Goal: Information Seeking & Learning: Learn about a topic

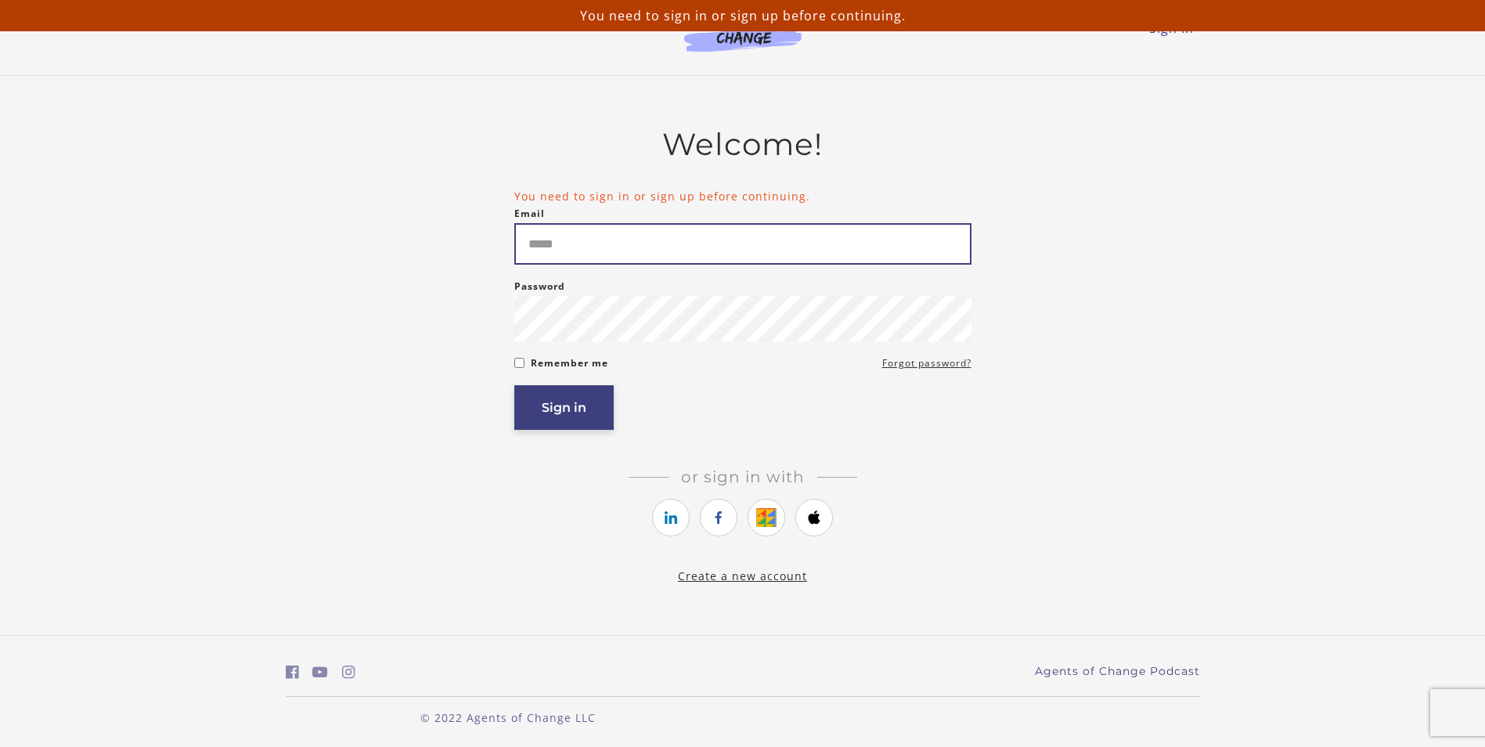
type input "**********"
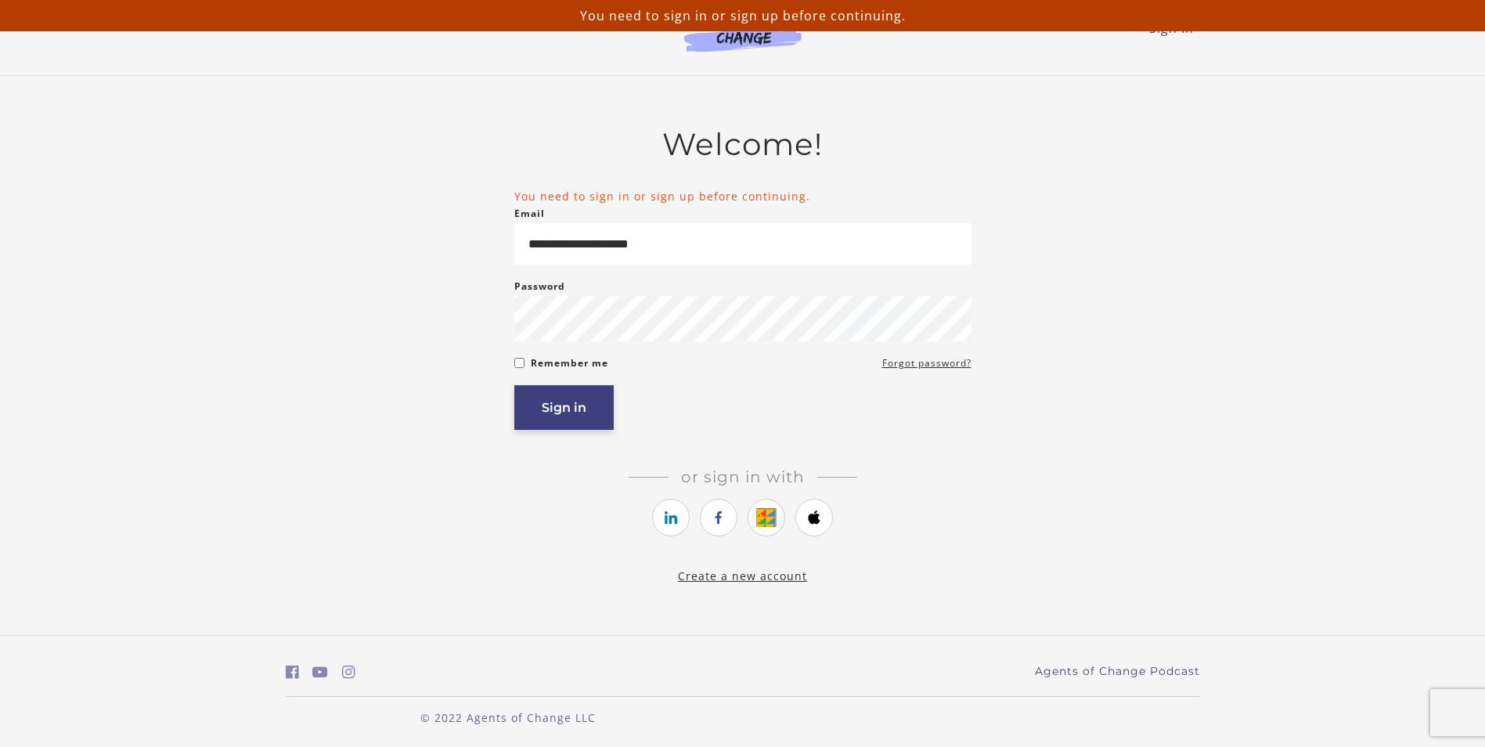
click at [567, 411] on button "Sign in" at bounding box center [563, 407] width 99 height 45
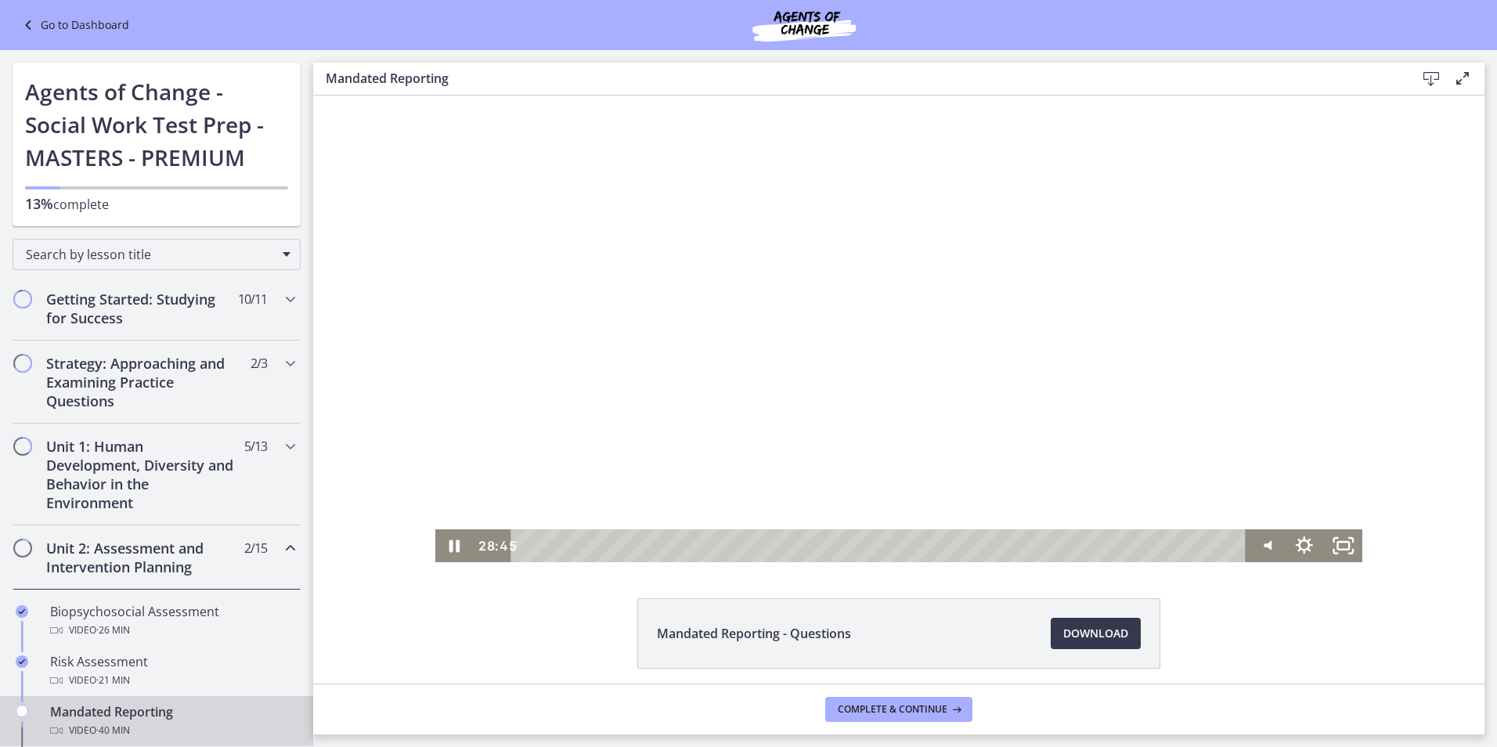
click at [1001, 544] on div "Playbar" at bounding box center [881, 545] width 712 height 33
click at [1261, 486] on div "Volume" at bounding box center [1266, 476] width 38 height 106
click at [1260, 496] on div "Volume" at bounding box center [1266, 476] width 38 height 106
click at [449, 549] on icon "Pause" at bounding box center [454, 546] width 11 height 13
click at [455, 542] on icon "Play Video" at bounding box center [456, 545] width 38 height 33
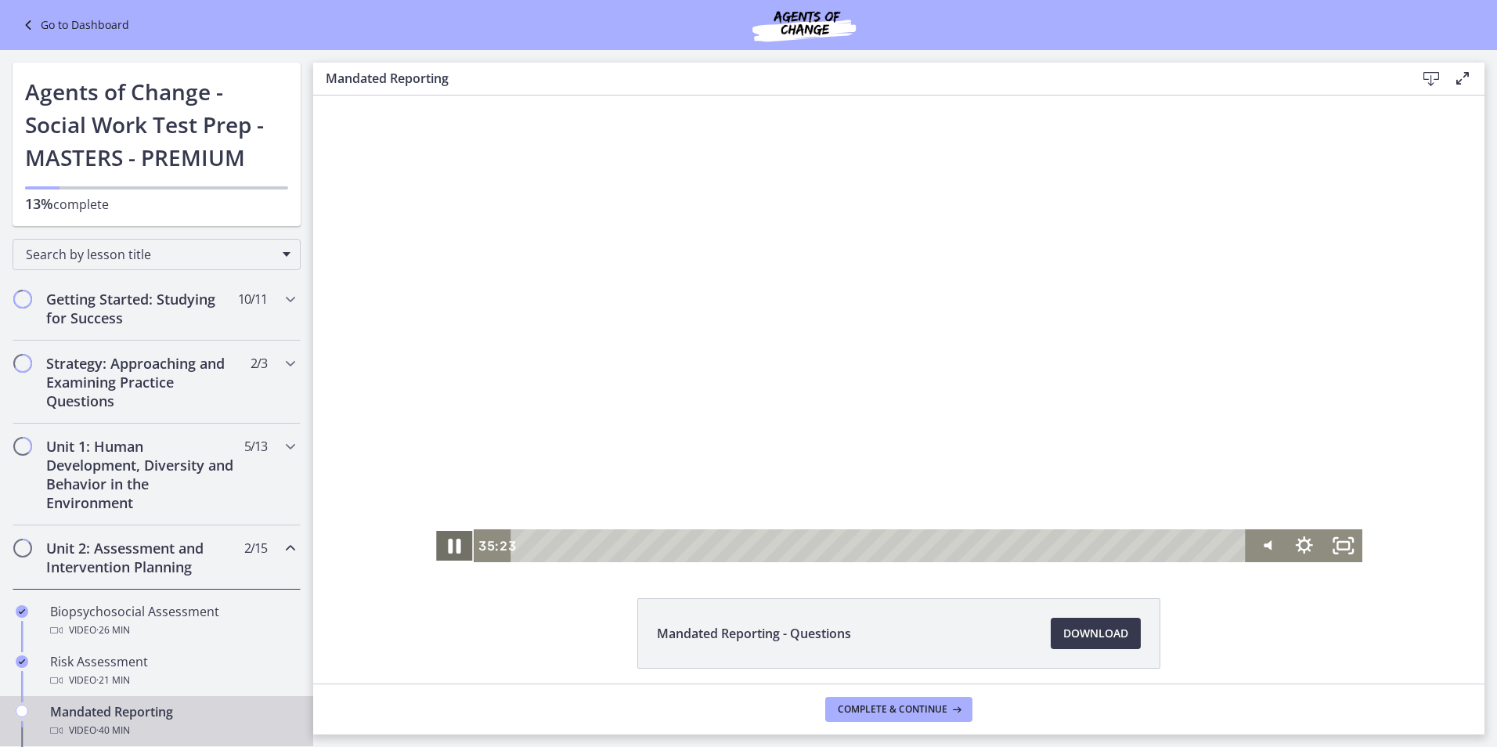
click at [456, 545] on icon "Pause" at bounding box center [454, 545] width 46 height 39
click at [449, 536] on icon "Play Video" at bounding box center [456, 545] width 38 height 33
drag, startPoint x: 1259, startPoint y: 495, endPoint x: 1258, endPoint y: 508, distance: 13.3
click at [1259, 508] on div "Volume" at bounding box center [1266, 508] width 14 height 14
click at [443, 547] on icon "Pause" at bounding box center [454, 545] width 38 height 33
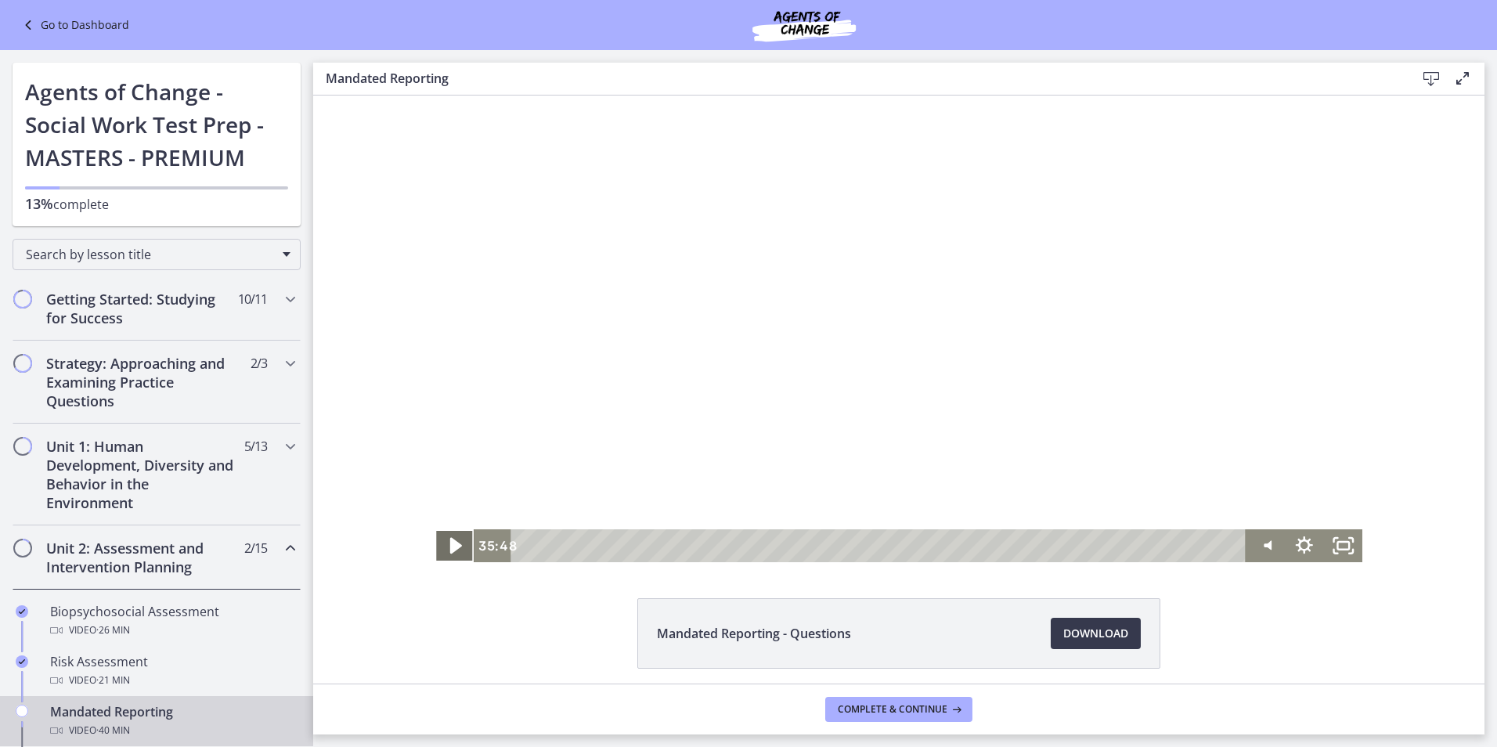
click at [450, 544] on icon "Play Video" at bounding box center [456, 546] width 12 height 16
click at [449, 545] on icon "Pause" at bounding box center [454, 546] width 11 height 13
click at [451, 540] on icon "Play Video" at bounding box center [456, 545] width 46 height 39
click at [1261, 485] on div "Volume" at bounding box center [1266, 476] width 38 height 106
click at [1258, 500] on div "Volume" at bounding box center [1266, 476] width 38 height 106
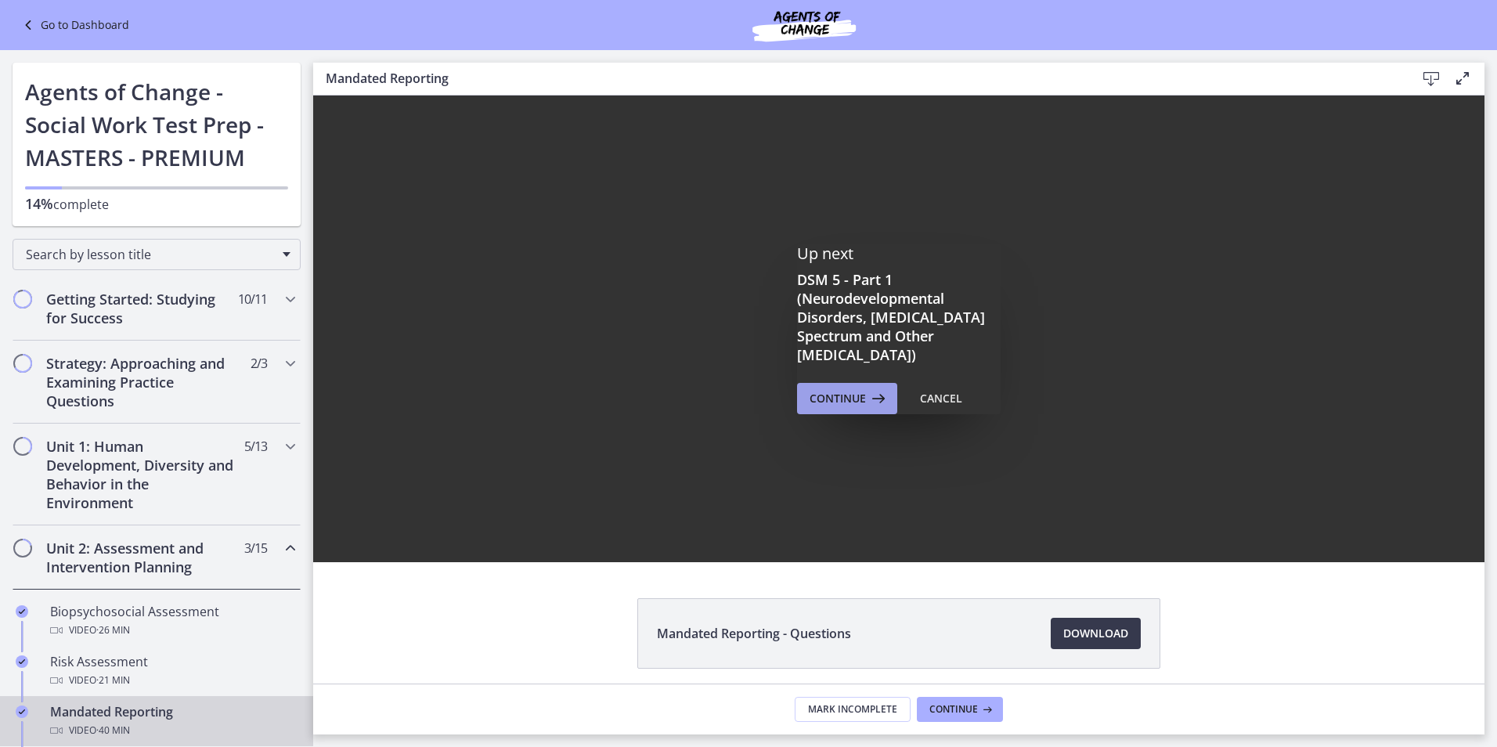
click at [843, 385] on button "Continue" at bounding box center [847, 398] width 100 height 31
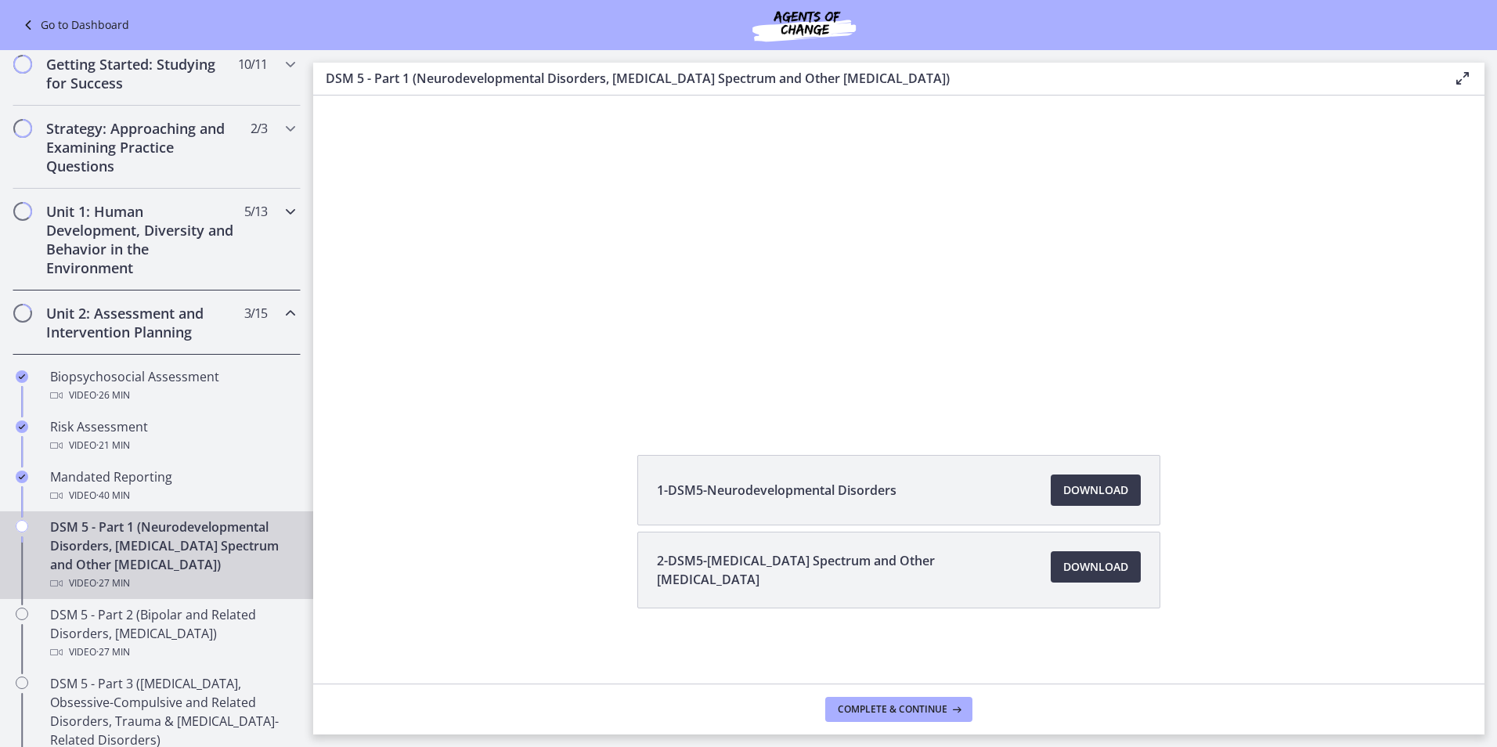
scroll to position [392, 0]
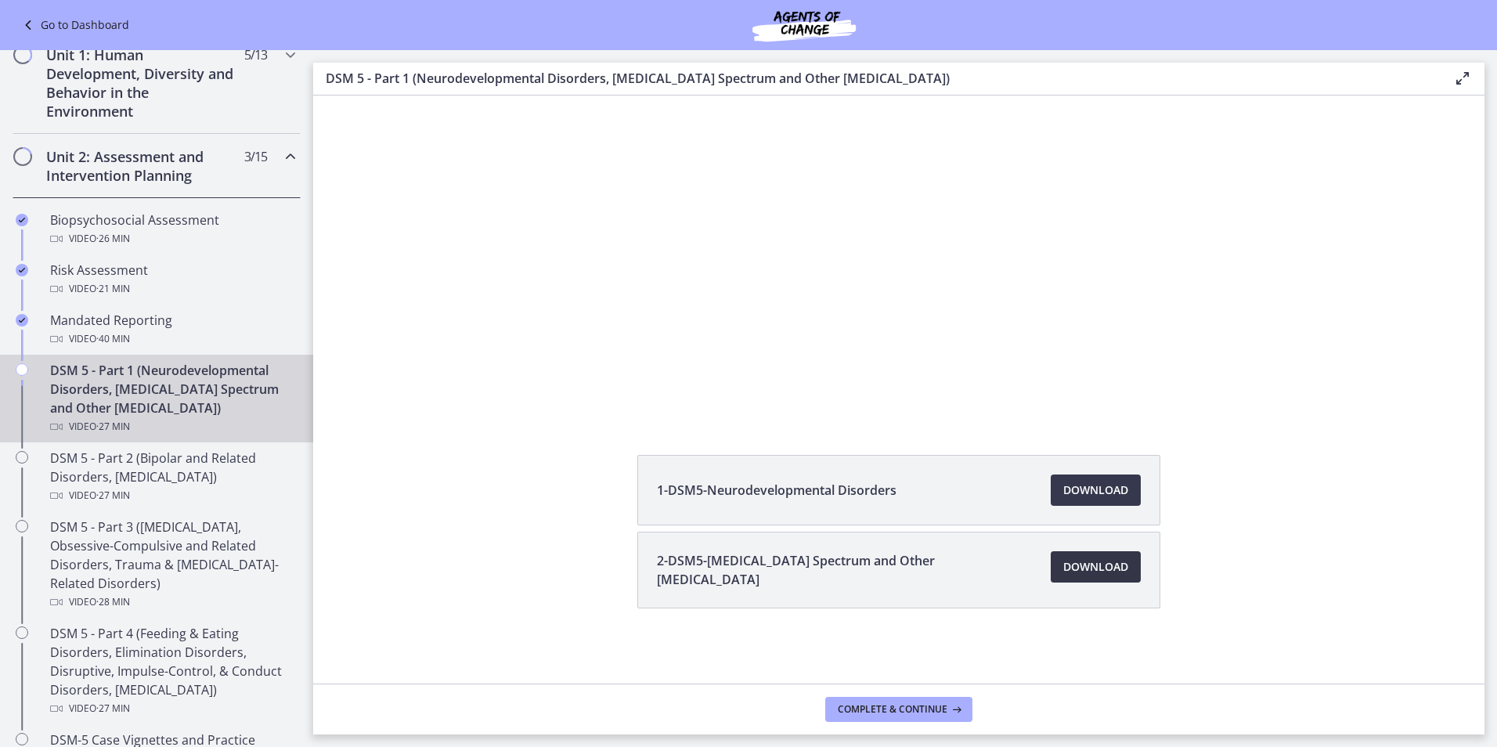
click at [1083, 565] on span "Download Opens in a new window" at bounding box center [1095, 567] width 65 height 19
click at [1075, 489] on span "Download Opens in a new window" at bounding box center [1095, 490] width 65 height 19
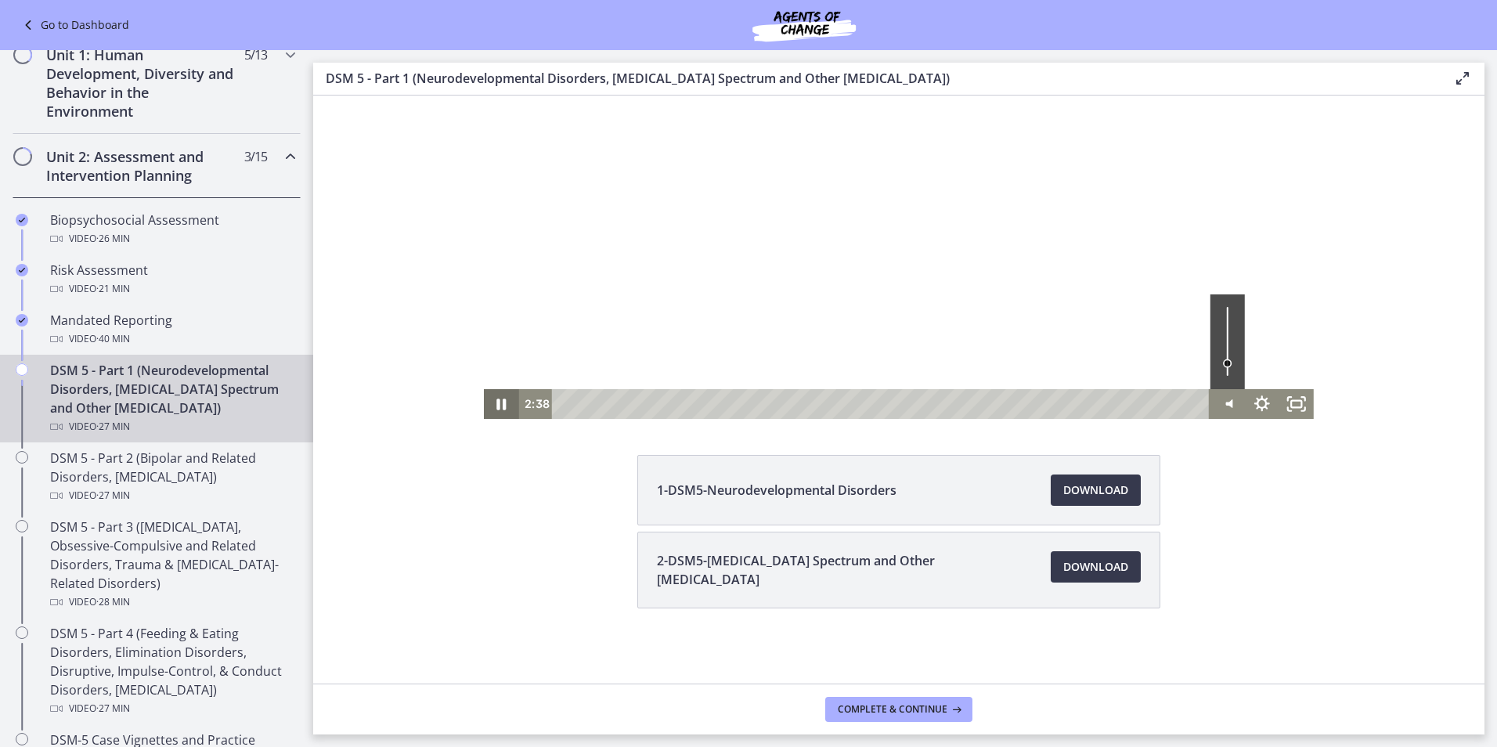
click at [507, 404] on icon "Pause" at bounding box center [501, 404] width 34 height 30
click at [1222, 373] on div "Volume" at bounding box center [1227, 341] width 34 height 95
click at [1222, 370] on div "Volume" at bounding box center [1227, 369] width 13 height 13
click at [498, 401] on icon "Play Video" at bounding box center [502, 404] width 9 height 13
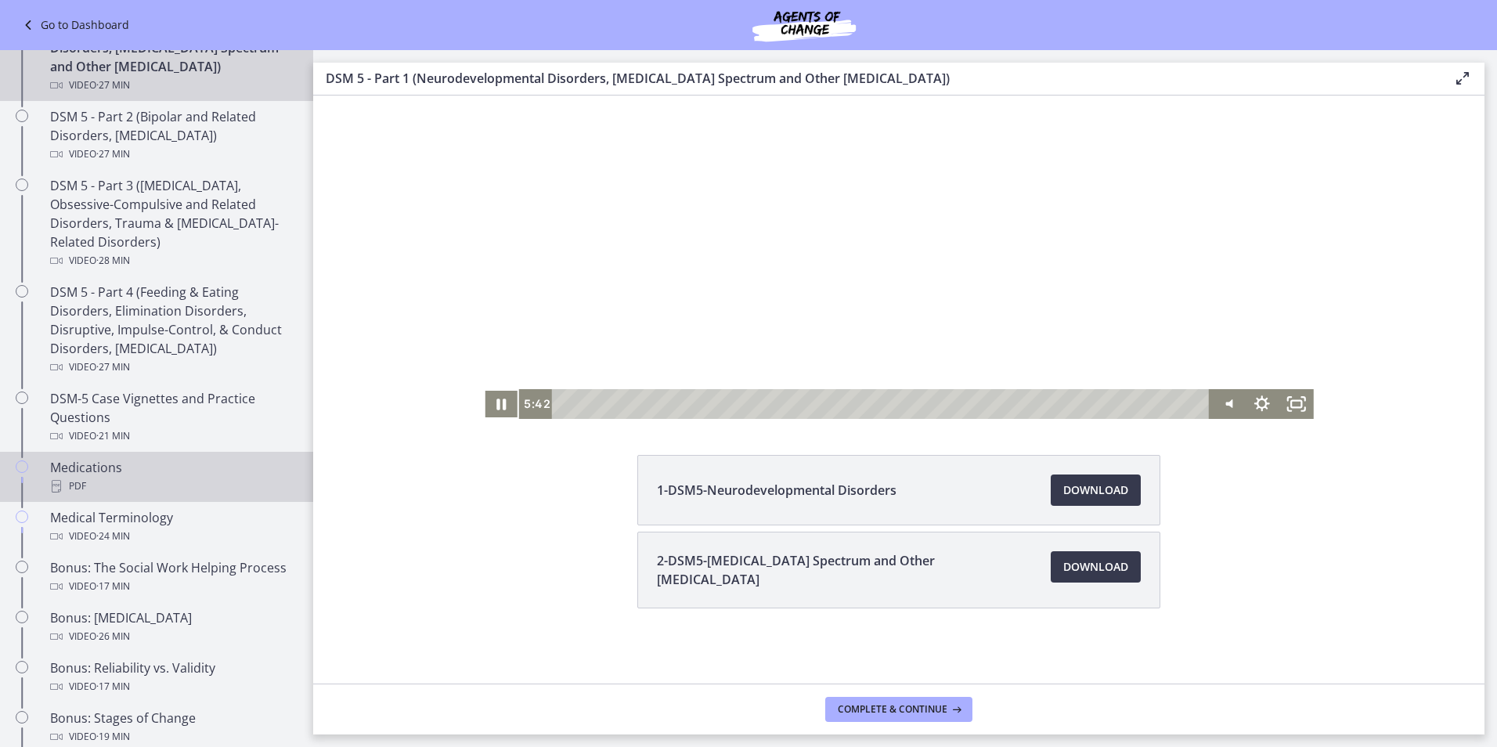
scroll to position [705, 0]
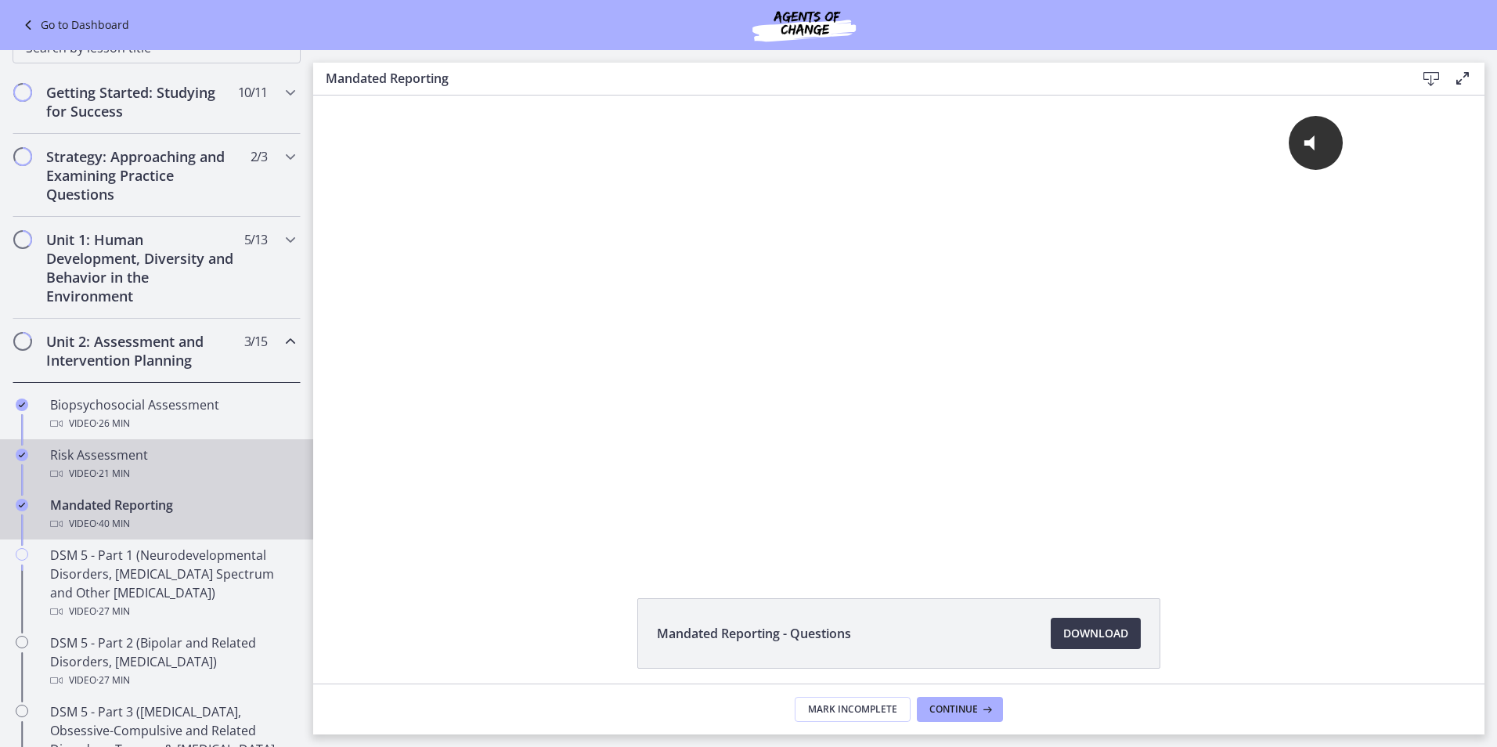
scroll to position [235, 0]
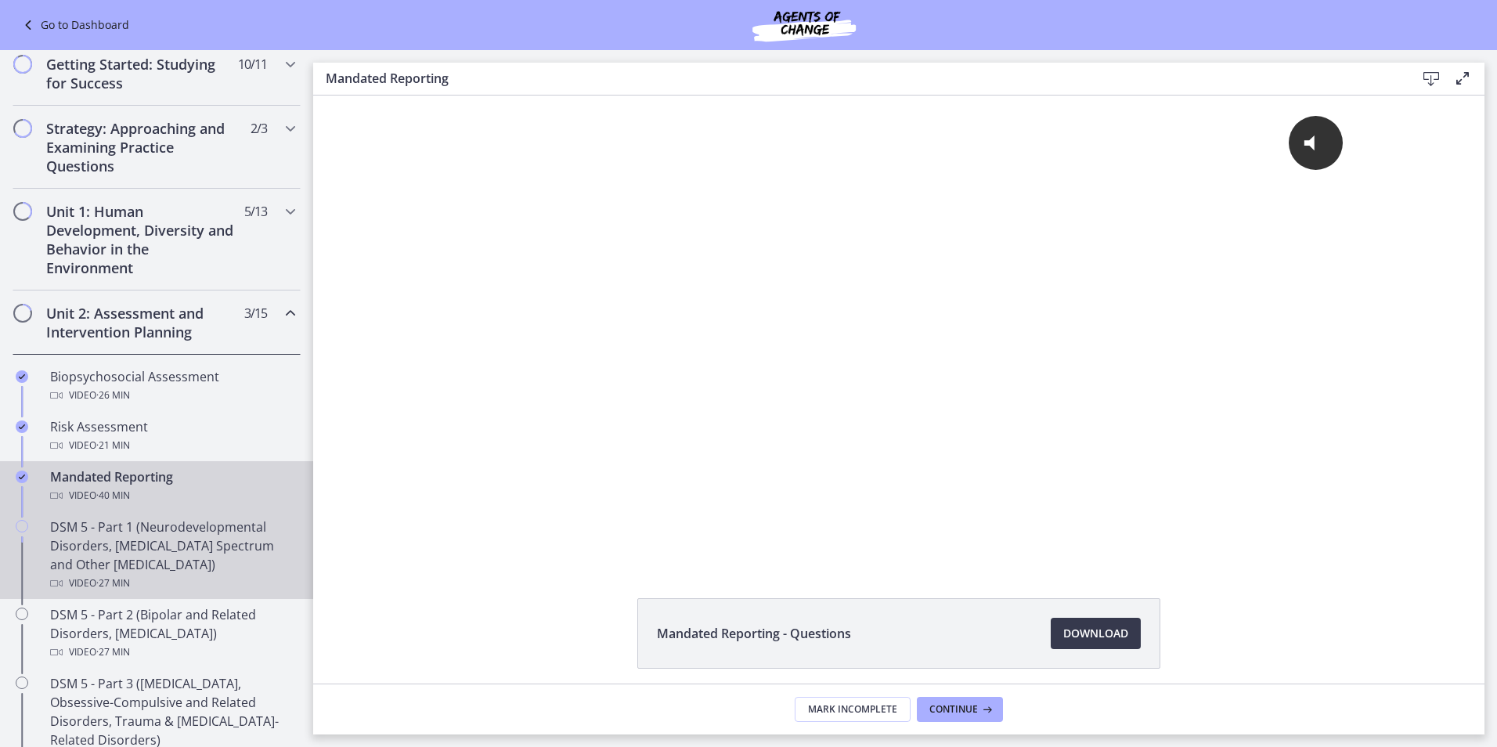
click at [202, 543] on div "DSM 5 - Part 1 (Neurodevelopmental Disorders, Schizophrenia Spectrum and Other …" at bounding box center [172, 555] width 244 height 75
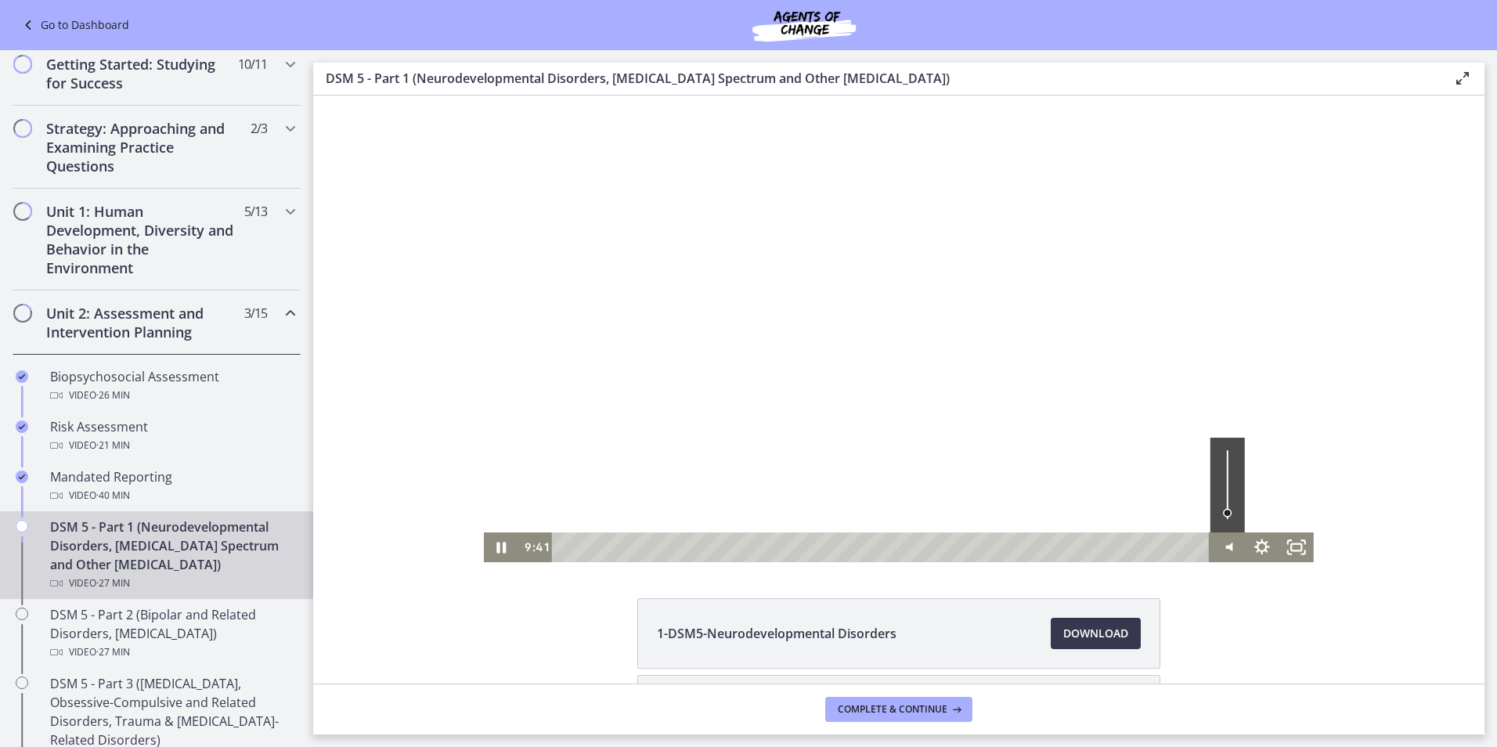
click at [1221, 502] on div "Volume" at bounding box center [1227, 485] width 34 height 95
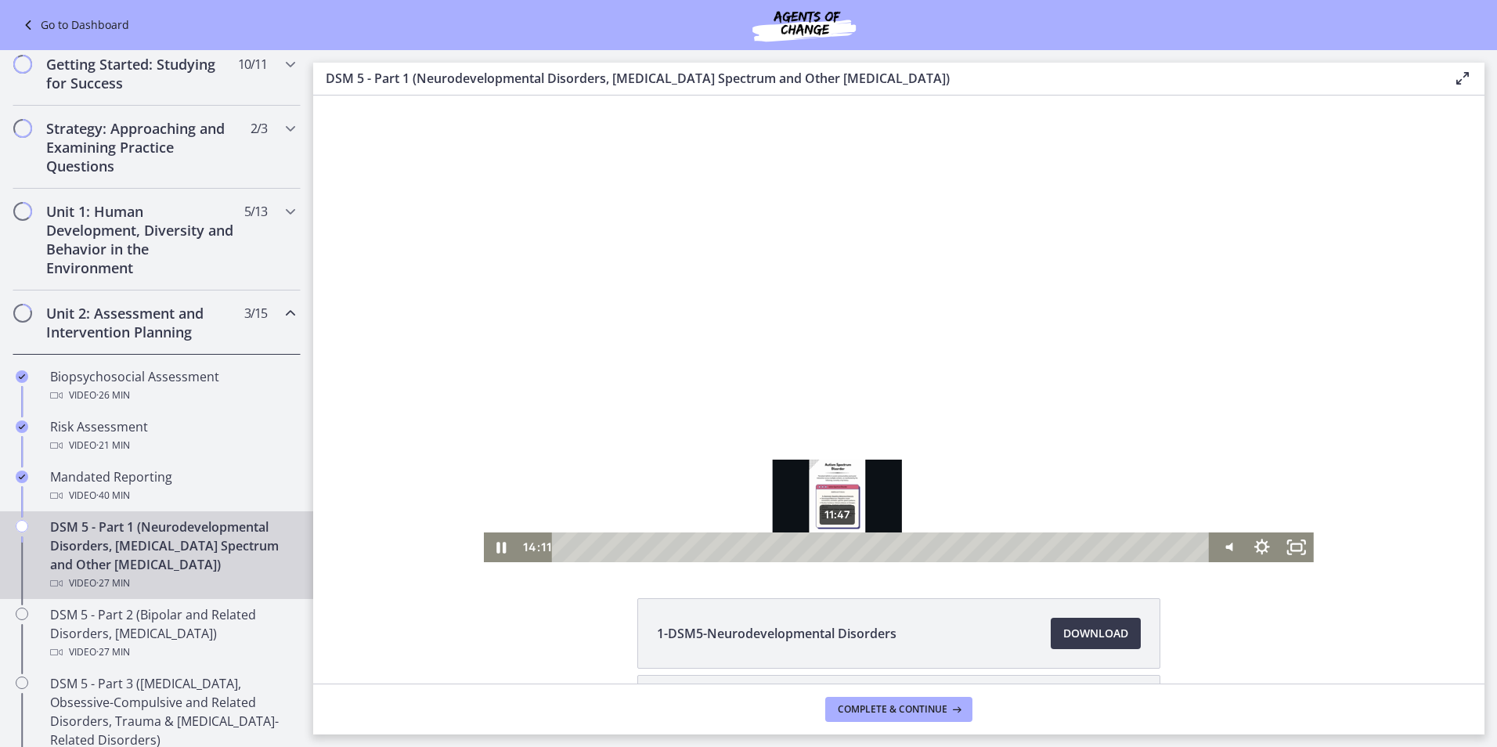
click at [831, 551] on div "11:47" at bounding box center [883, 547] width 637 height 30
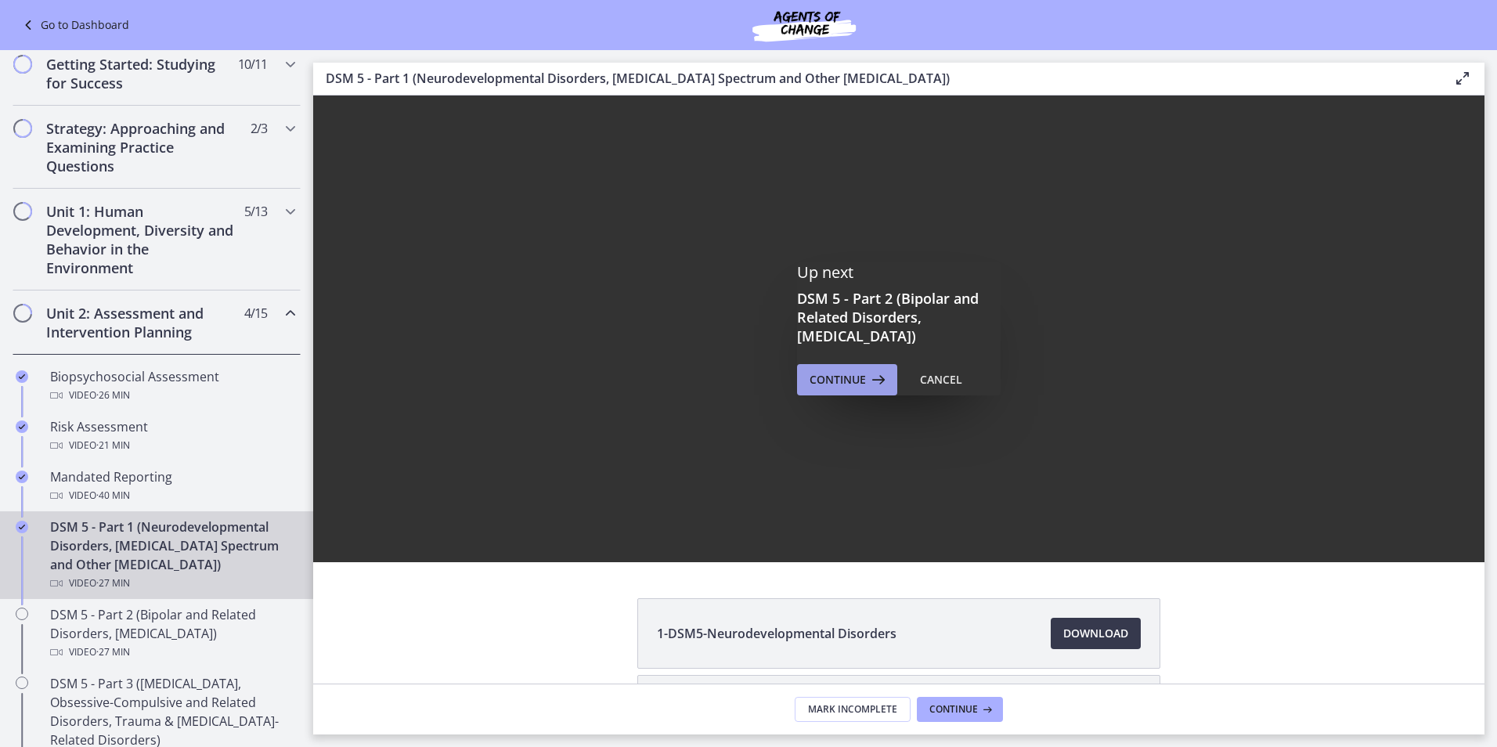
click at [878, 377] on icon at bounding box center [877, 379] width 22 height 19
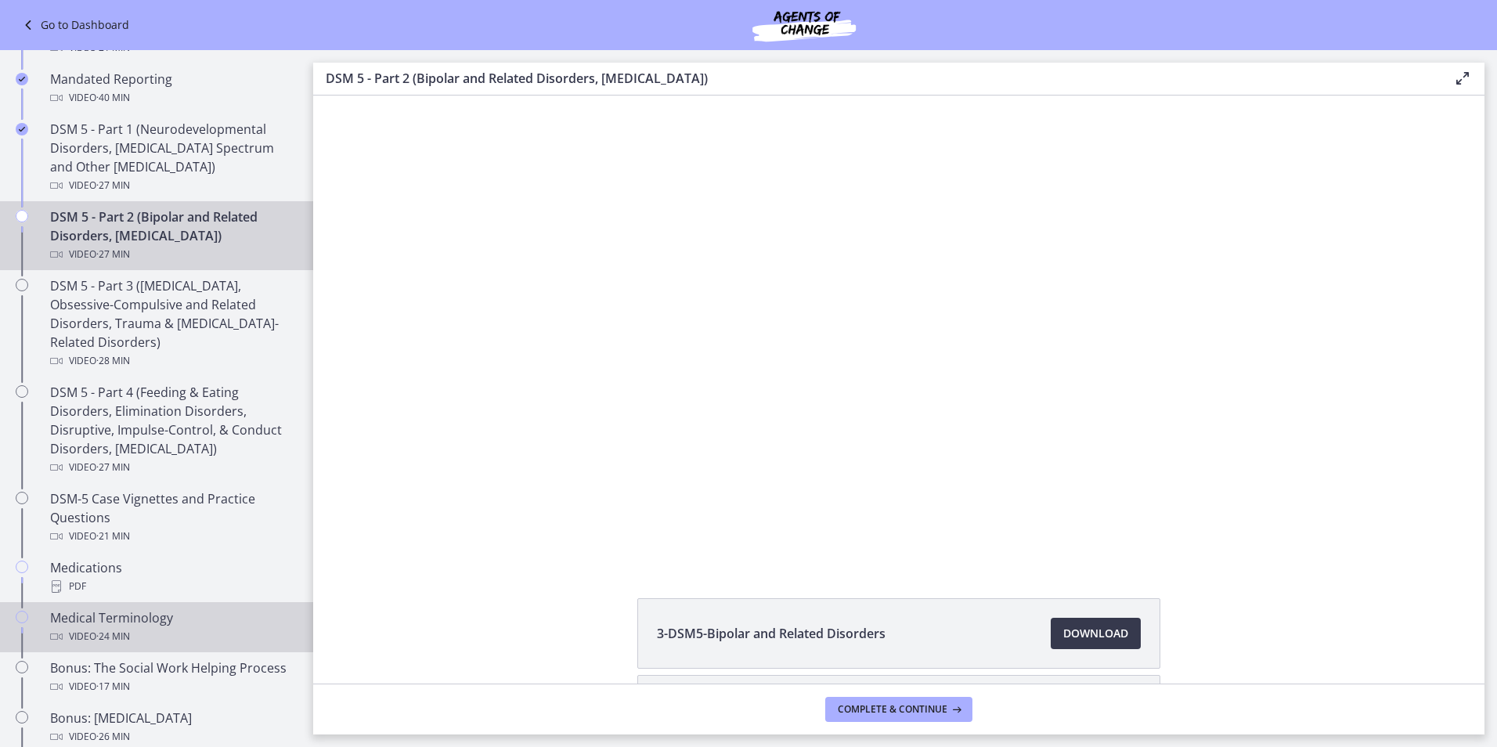
scroll to position [626, 0]
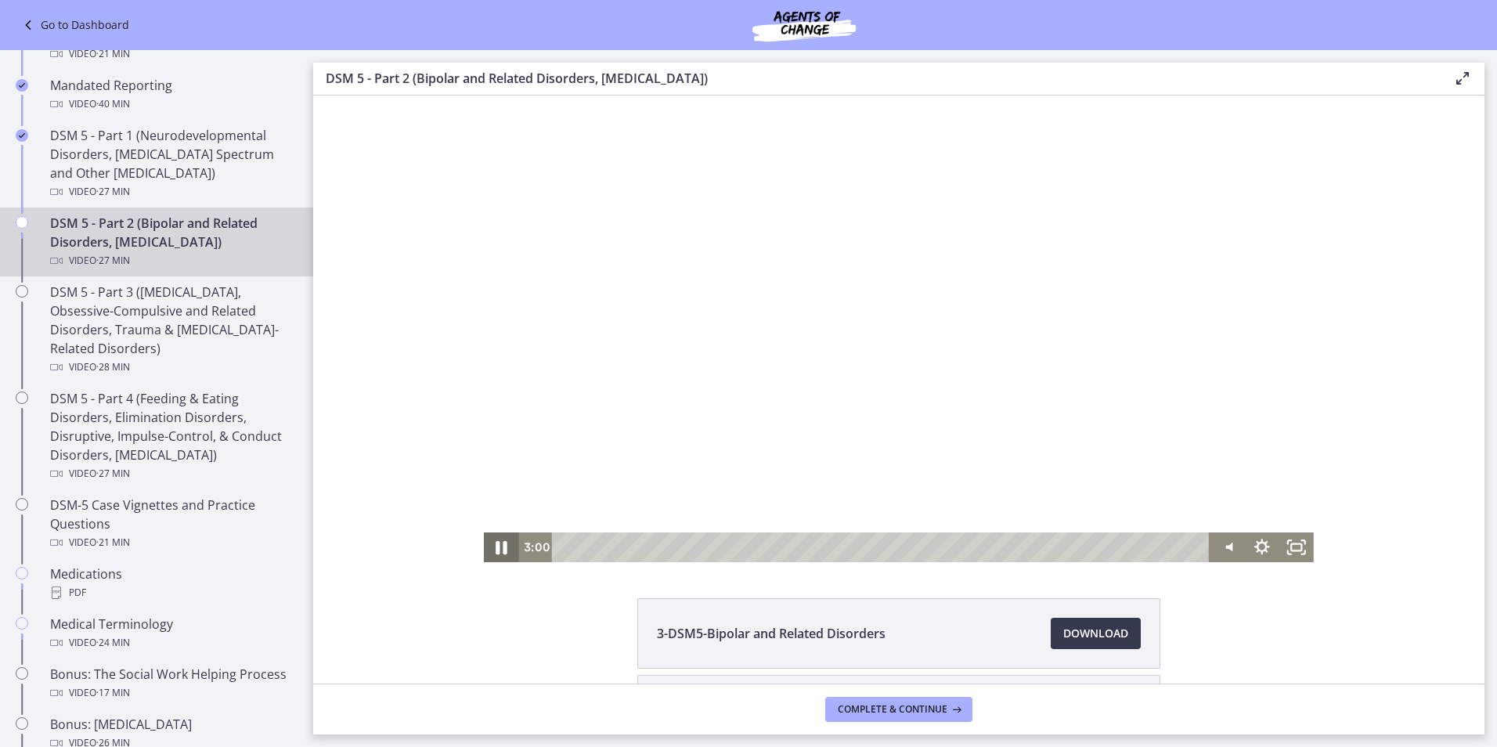
click at [489, 549] on icon "Pause" at bounding box center [501, 547] width 41 height 36
click at [498, 547] on icon "Play Video" at bounding box center [503, 547] width 11 height 15
click at [1228, 548] on icon "Mute" at bounding box center [1227, 547] width 34 height 30
click at [1223, 546] on icon "Unmute" at bounding box center [1225, 547] width 7 height 9
click at [1224, 512] on div at bounding box center [899, 329] width 830 height 467
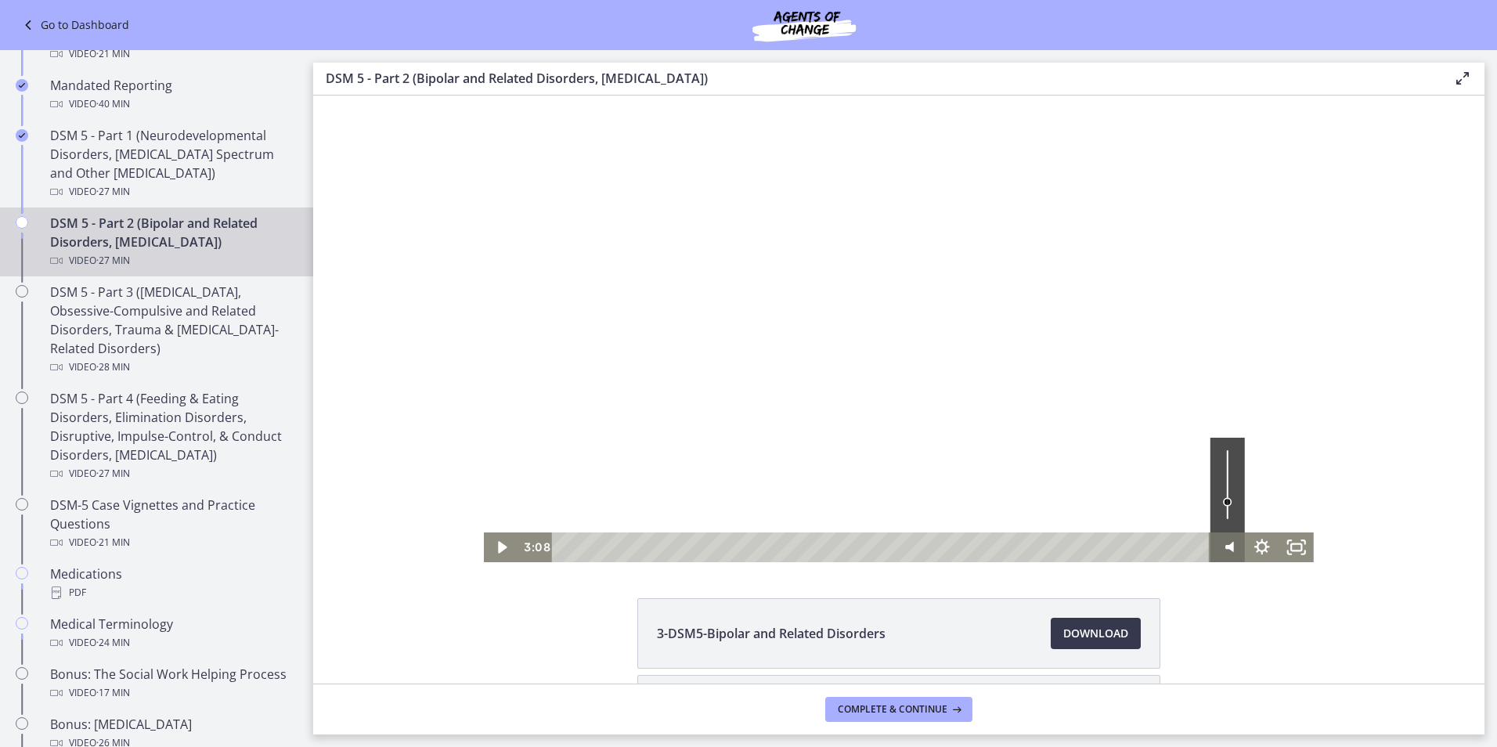
click at [1220, 550] on icon "Mute" at bounding box center [1227, 547] width 41 height 36
click at [1220, 542] on icon "Unmute" at bounding box center [1227, 547] width 34 height 30
drag, startPoint x: 1222, startPoint y: 500, endPoint x: 1226, endPoint y: 509, distance: 9.8
click at [1226, 509] on div "Volume" at bounding box center [1227, 509] width 13 height 13
click at [498, 549] on icon "Play Video" at bounding box center [503, 547] width 11 height 15
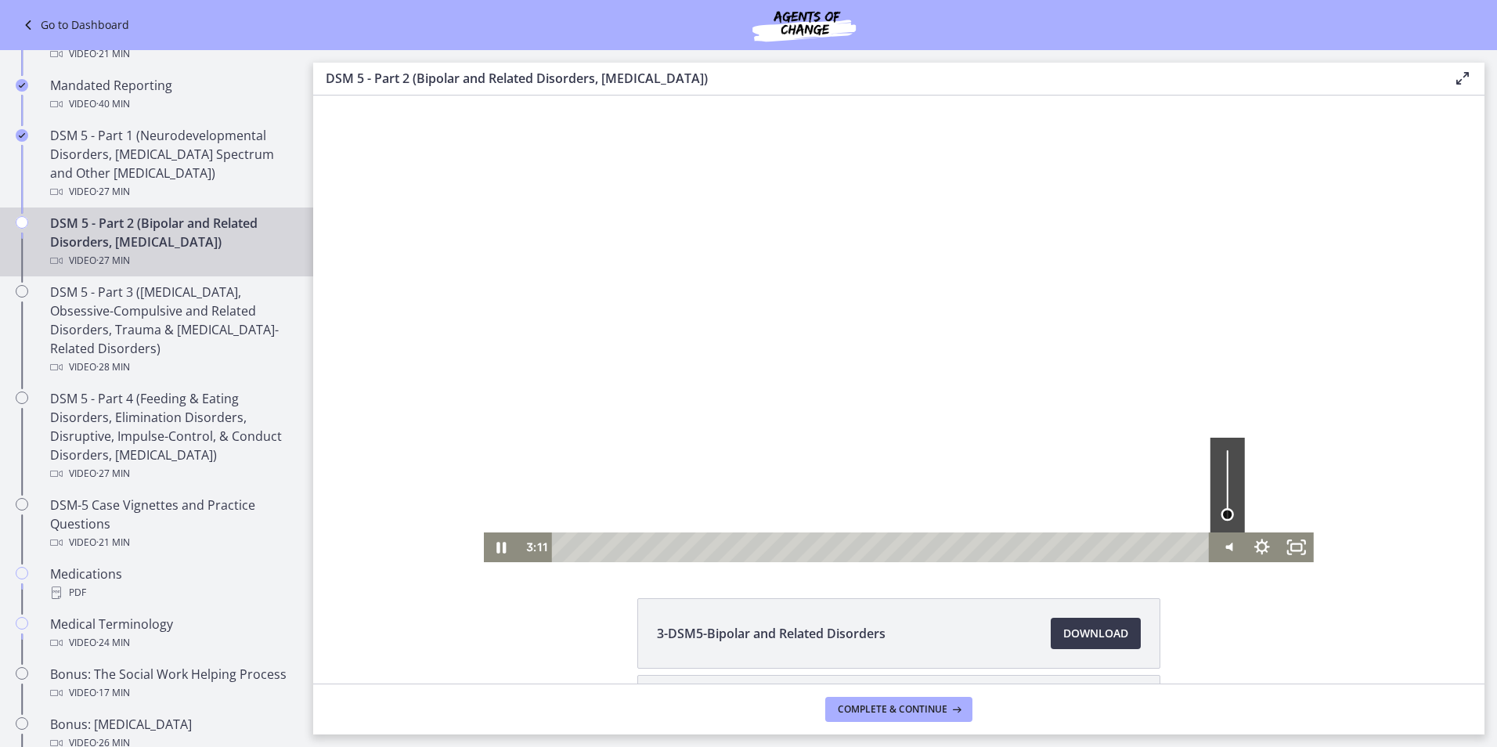
click at [1225, 514] on div "Volume" at bounding box center [1227, 514] width 13 height 13
click at [497, 544] on icon "Pause" at bounding box center [501, 547] width 9 height 11
click at [500, 553] on icon "Play Video" at bounding box center [502, 547] width 41 height 36
click at [497, 550] on icon "Pause" at bounding box center [501, 547] width 34 height 30
click at [498, 549] on icon "Play Video" at bounding box center [503, 547] width 11 height 15
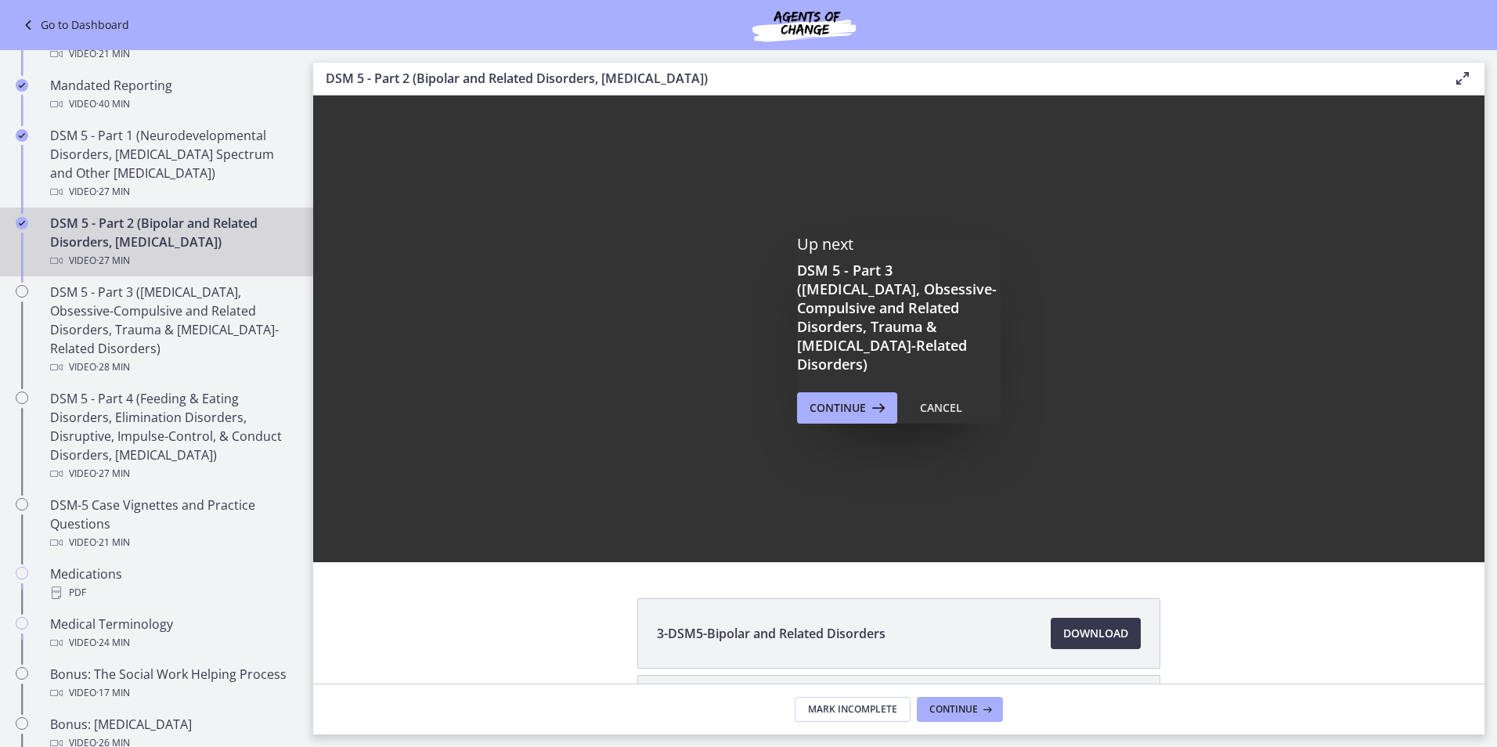
scroll to position [0, 0]
